Goal: Task Accomplishment & Management: Use online tool/utility

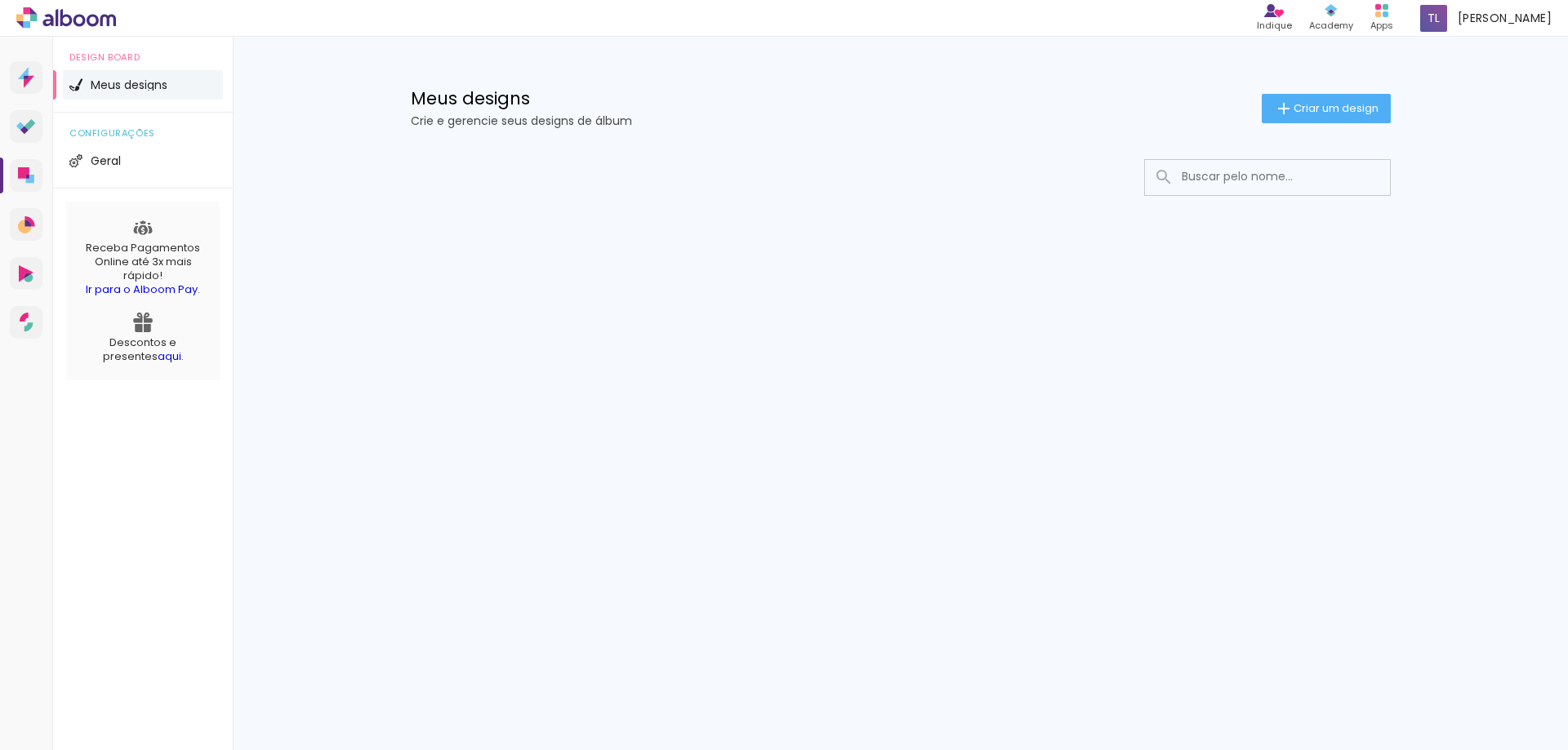
click at [1396, 365] on div "Prosite Website + Landing pages Proof Sistema de seleção e venda de fotos Desig…" at bounding box center [784, 393] width 1568 height 713
click at [1357, 103] on span "Criar um design" at bounding box center [1337, 108] width 85 height 10
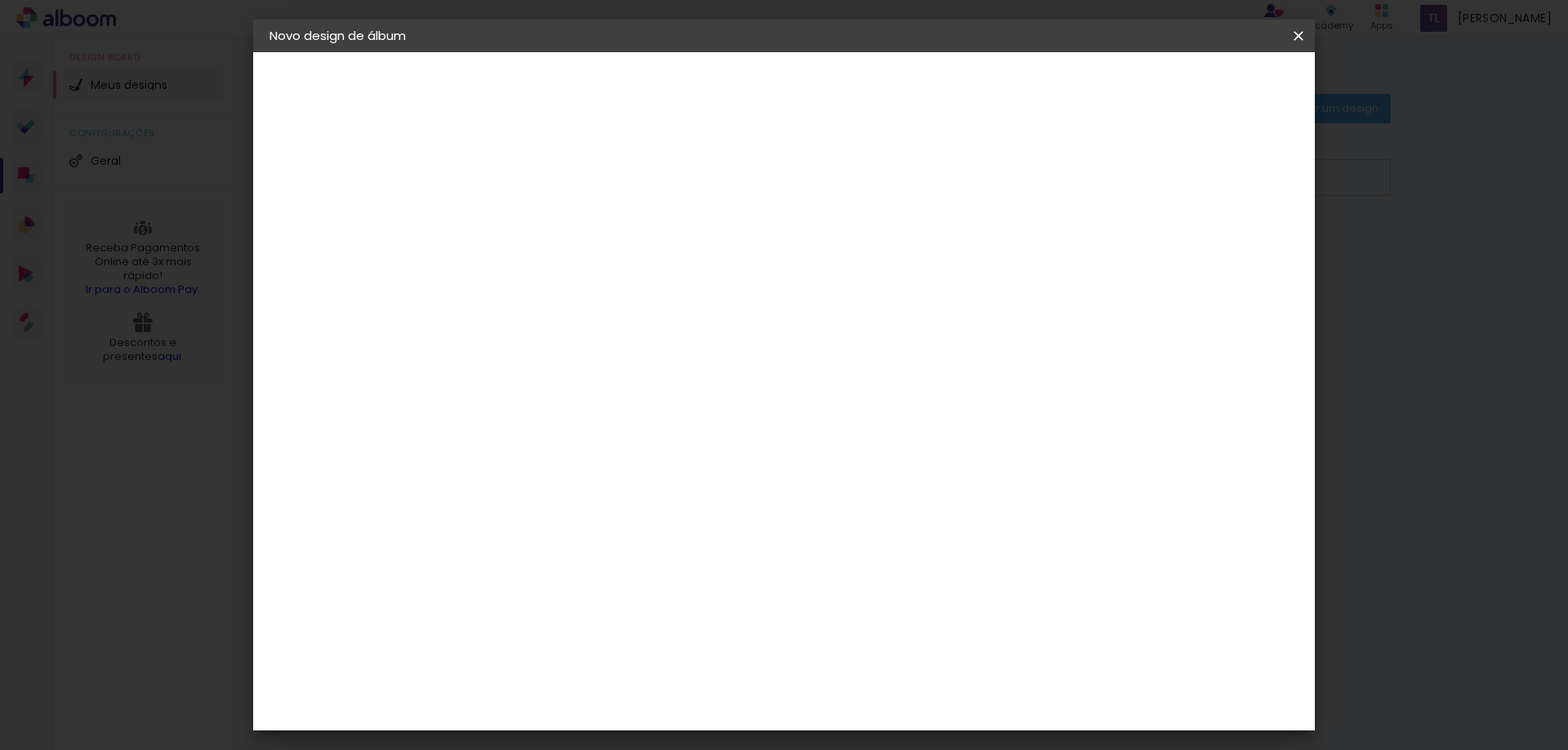
click at [336, 235] on iron-pages "Modelo Escolhendo modelo... Tamanho livre" at bounding box center [359, 238] width 179 height 32
click at [375, 120] on iron-pages "Preenchendo título..." at bounding box center [359, 121] width 179 height 32
click at [537, 224] on input at bounding box center [537, 219] width 0 height 26
type input "[PERSON_NAME]"
type paper-input "[PERSON_NAME]"
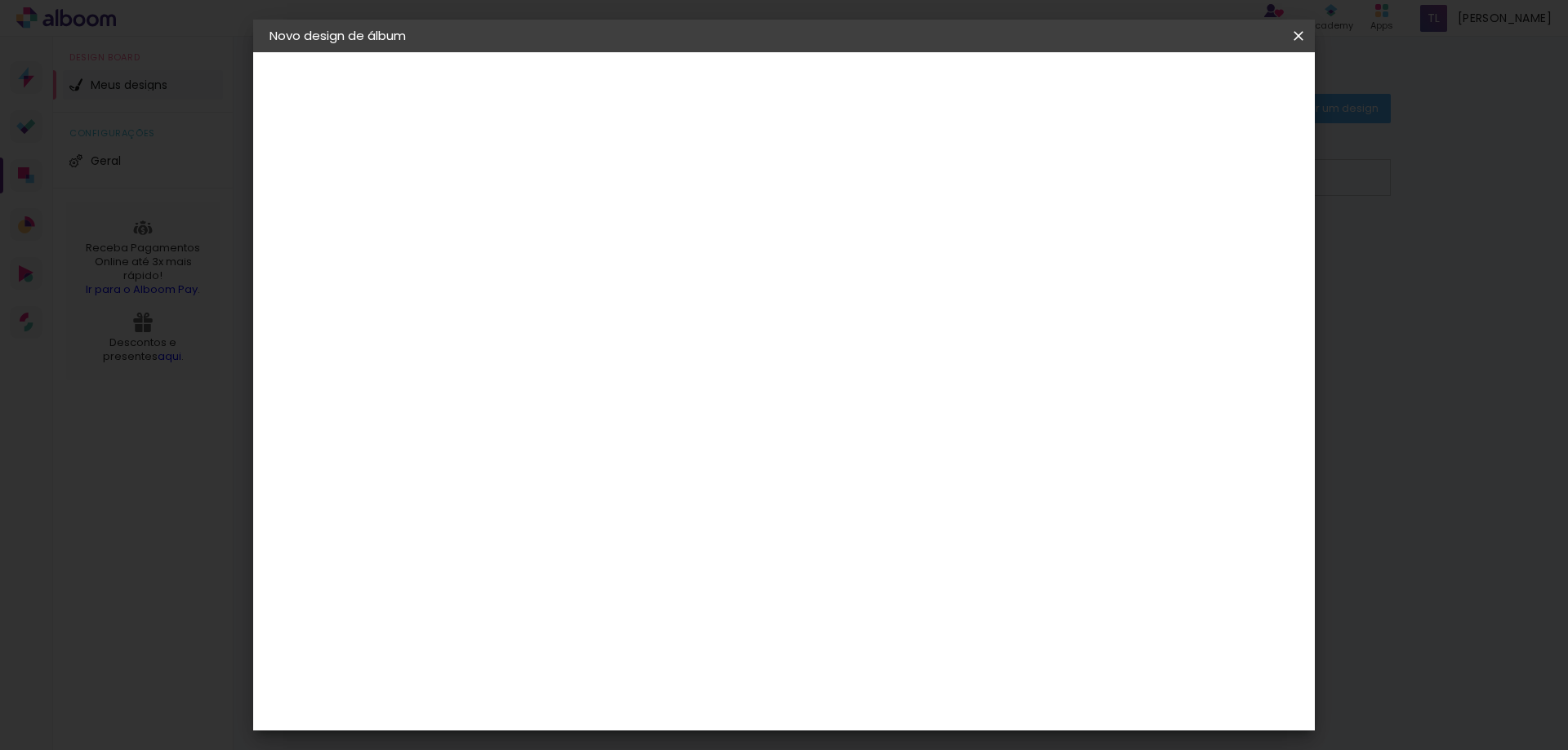
click at [0, 0] on slot "Avançar" at bounding box center [0, 0] width 0 height 0
click at [579, 655] on div "Clássica" at bounding box center [552, 661] width 53 height 13
click at [0, 0] on slot "Avançar" at bounding box center [0, 0] width 0 height 0
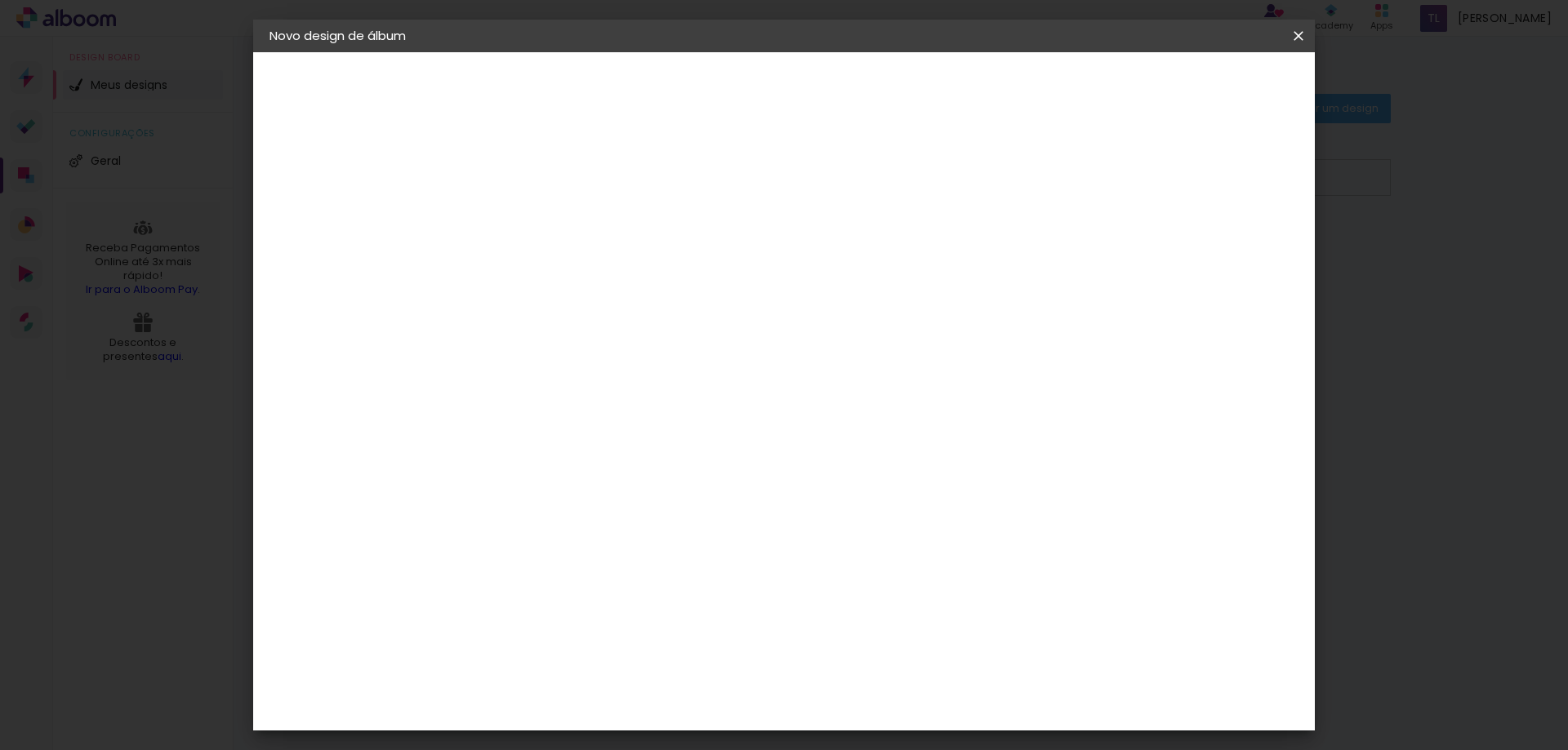
scroll to position [163, 0]
click at [647, 460] on span "15 × 15" at bounding box center [608, 481] width 76 height 43
click at [0, 0] on slot "Avançar" at bounding box center [0, 0] width 0 height 0
click at [722, 381] on div at bounding box center [712, 382] width 172 height 112
click at [1196, 83] on span "Iniciar design" at bounding box center [1159, 86] width 74 height 11
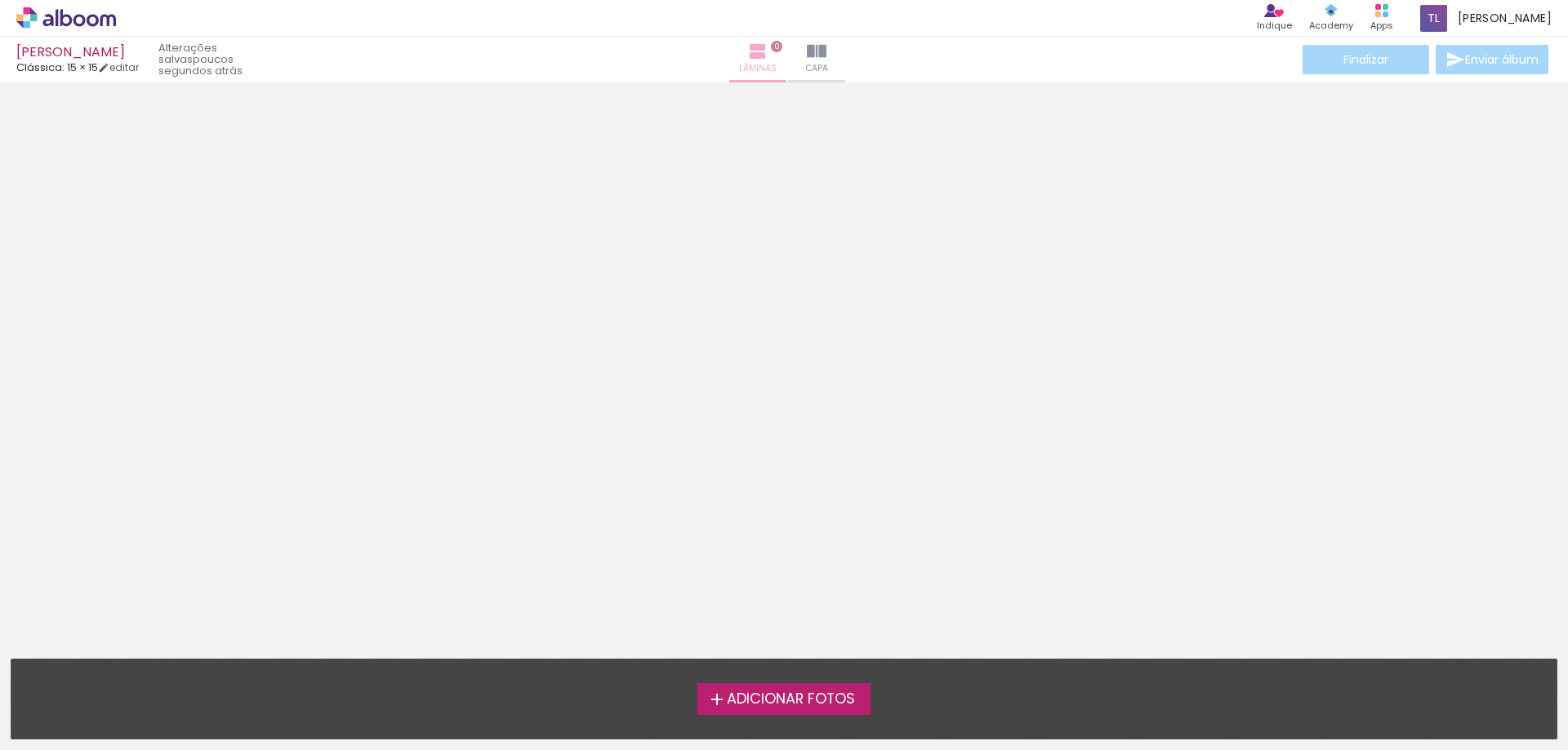
click at [752, 67] on span "Lâminas" at bounding box center [758, 68] width 37 height 14
click at [827, 51] on paper-button "Capa" at bounding box center [816, 60] width 57 height 46
